Goal: Transaction & Acquisition: Download file/media

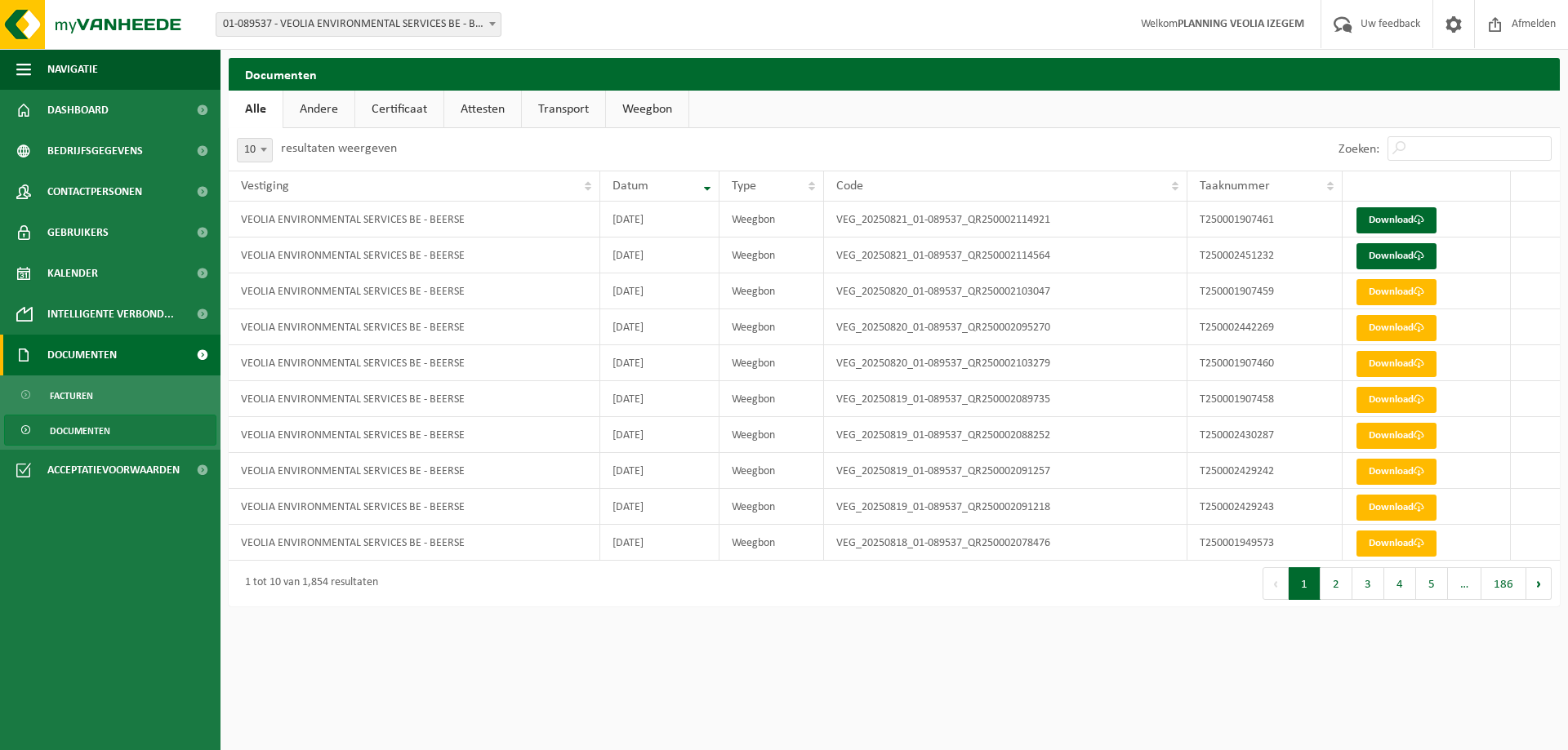
click at [73, 350] on span "Documenten" at bounding box center [82, 354] width 69 height 41
click at [91, 351] on span "Documenten" at bounding box center [82, 354] width 69 height 41
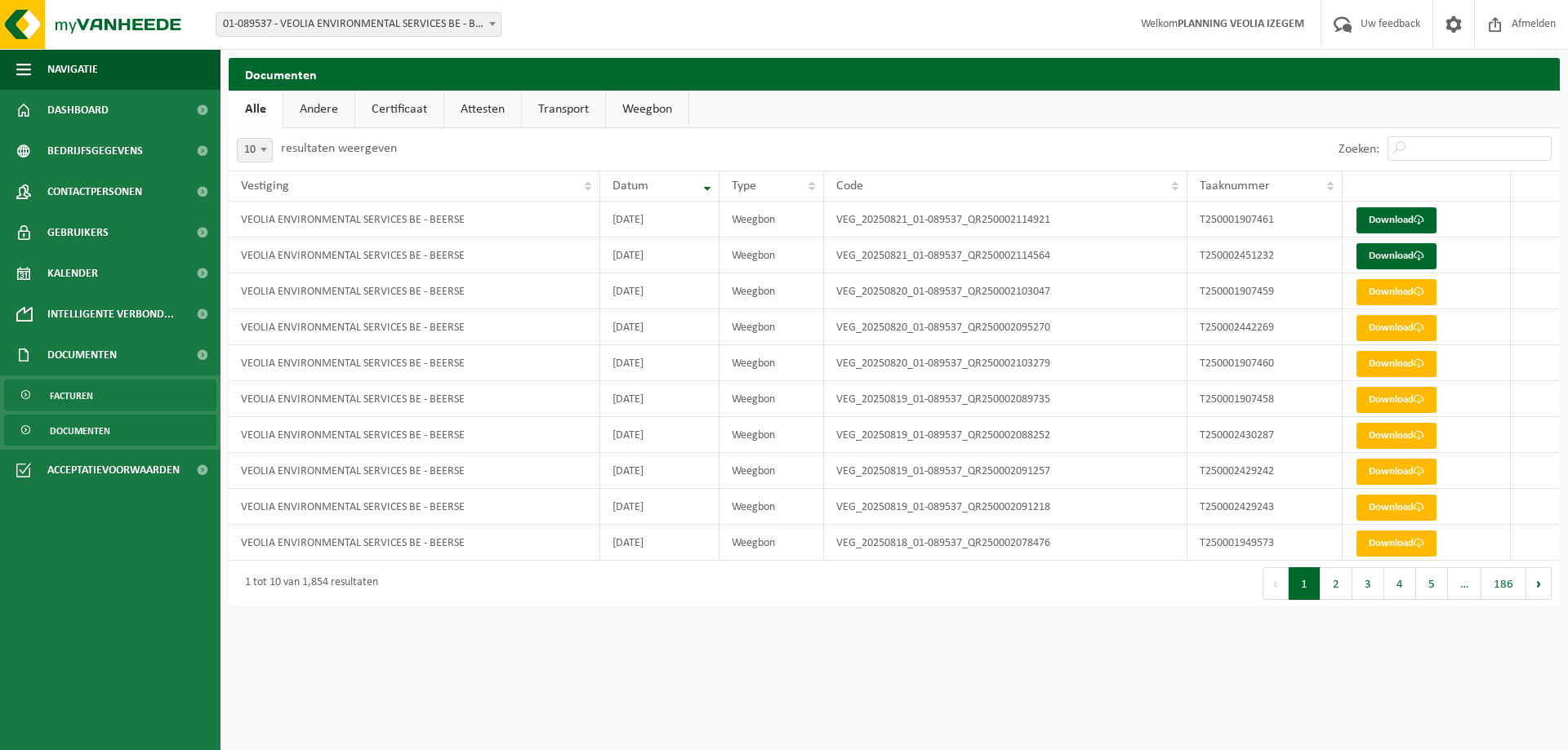
click at [72, 389] on span "Facturen" at bounding box center [72, 396] width 43 height 31
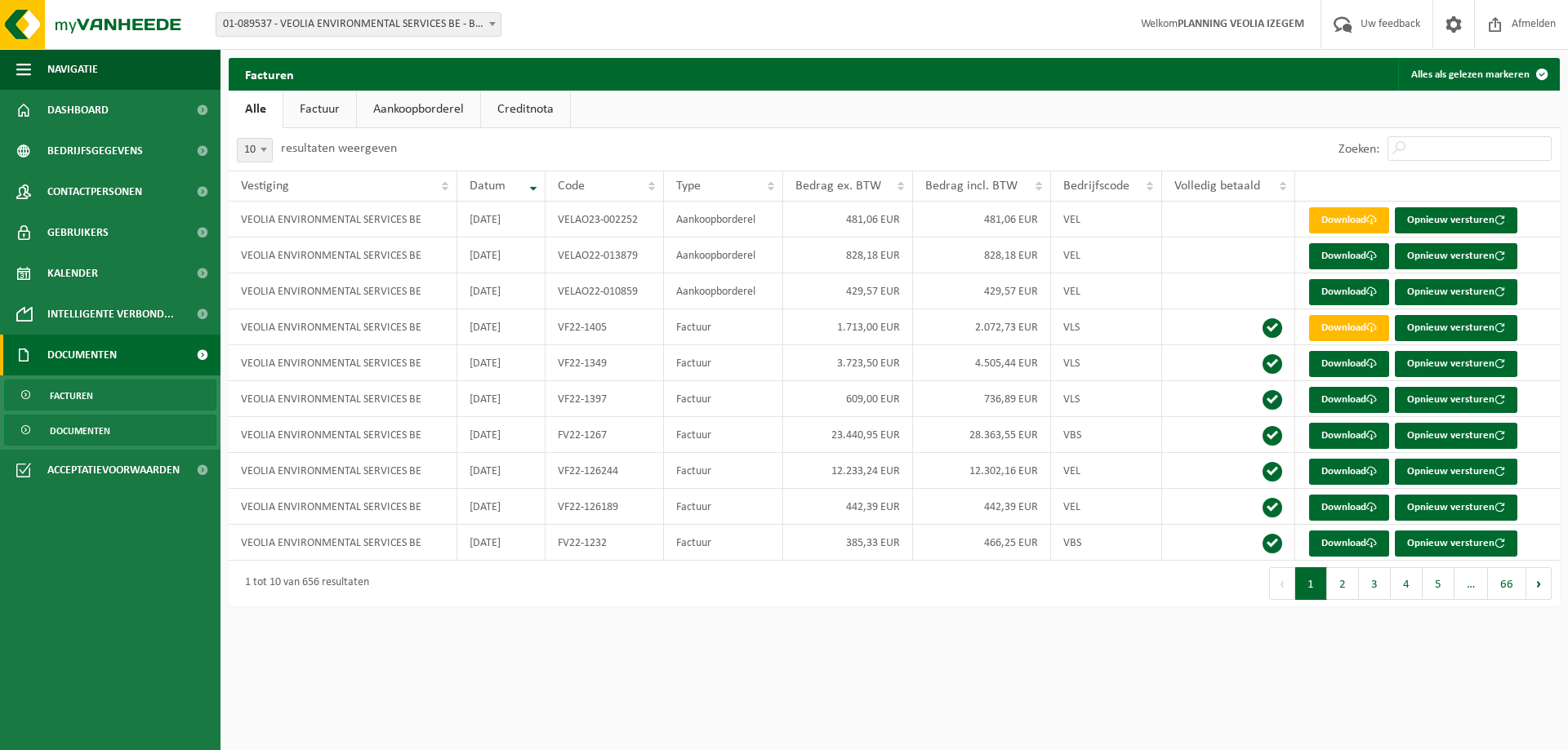
click at [84, 425] on span "Documenten" at bounding box center [80, 431] width 60 height 31
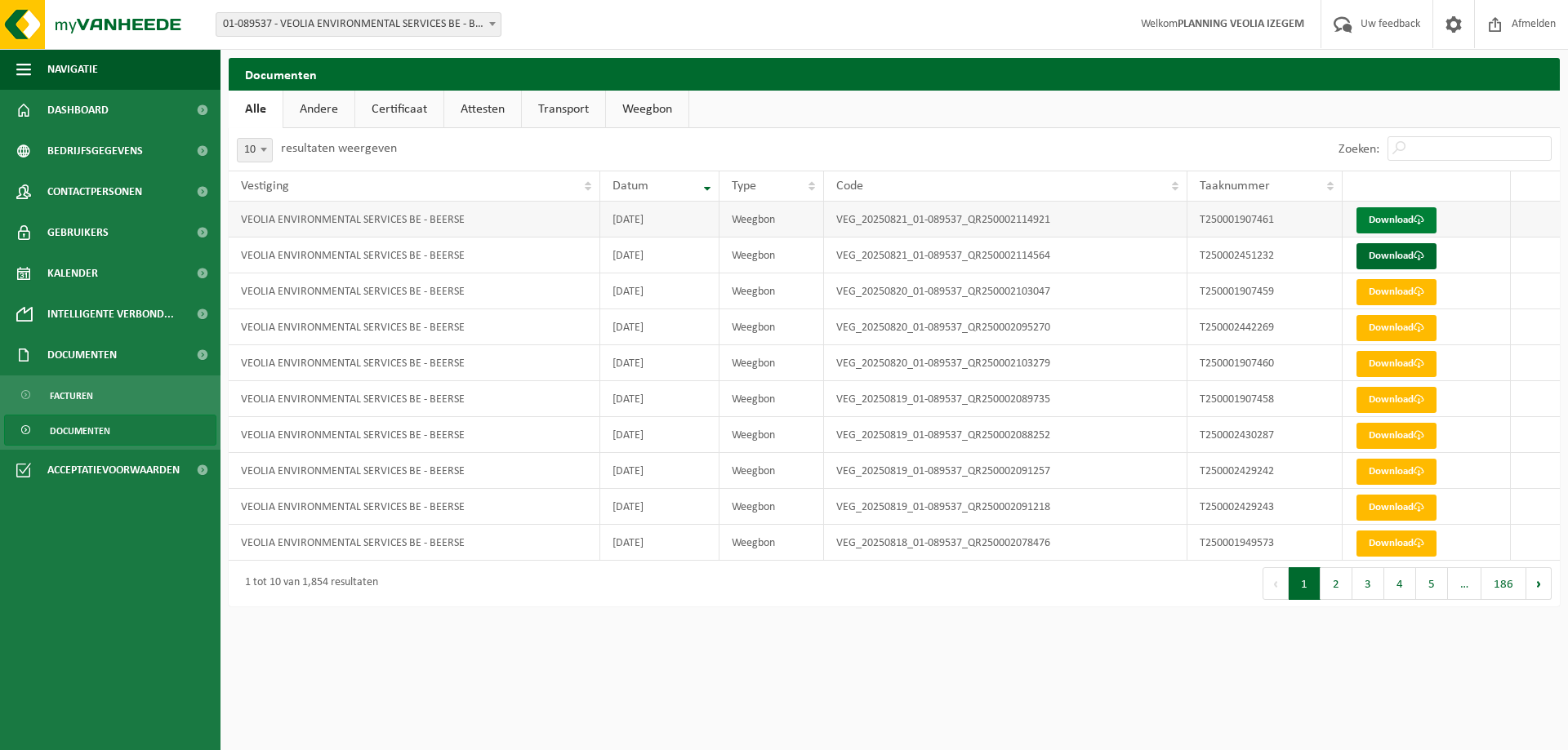
click at [1383, 216] on link "Download" at bounding box center [1396, 221] width 80 height 26
click at [1408, 211] on link "Download" at bounding box center [1396, 221] width 80 height 26
click at [1404, 259] on link "Download" at bounding box center [1396, 256] width 80 height 26
